Goal: Learn about a topic

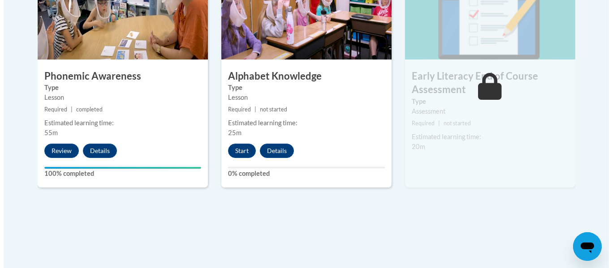
scroll to position [579, 0]
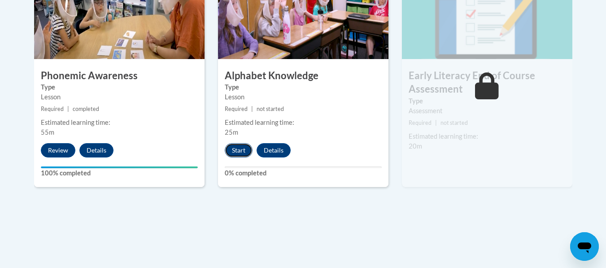
click at [238, 151] on button "Start" at bounding box center [239, 150] width 28 height 14
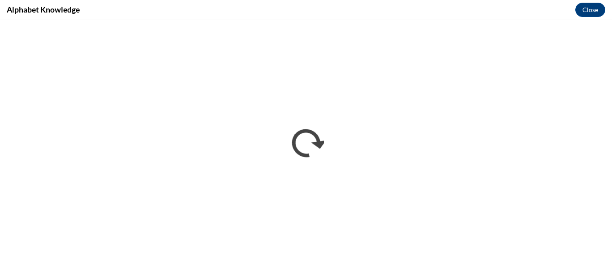
scroll to position [0, 0]
